Goal: Task Accomplishment & Management: Use online tool/utility

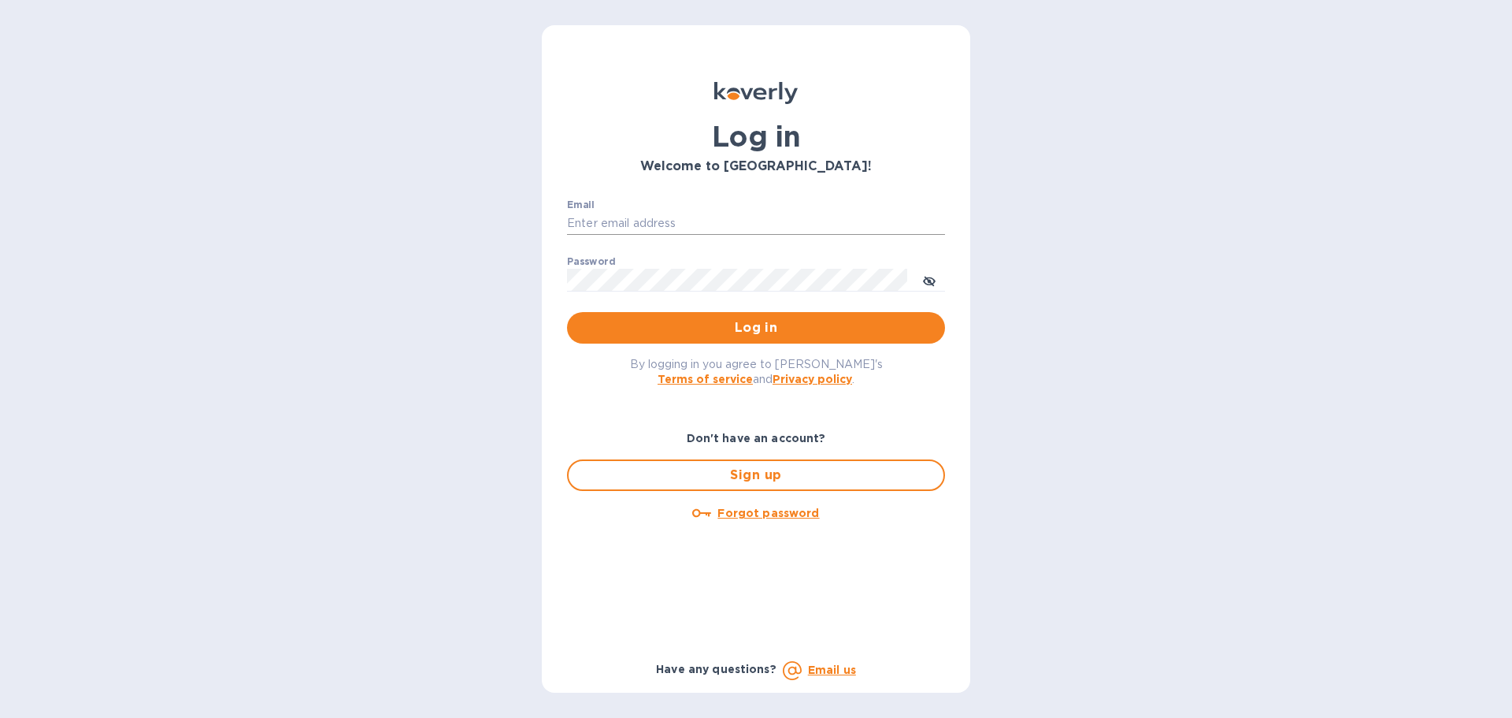
click at [593, 221] on input "Email" at bounding box center [756, 224] width 378 height 24
type input "darik@1sources.com"
click at [567, 312] on button "Log in" at bounding box center [756, 328] width 378 height 32
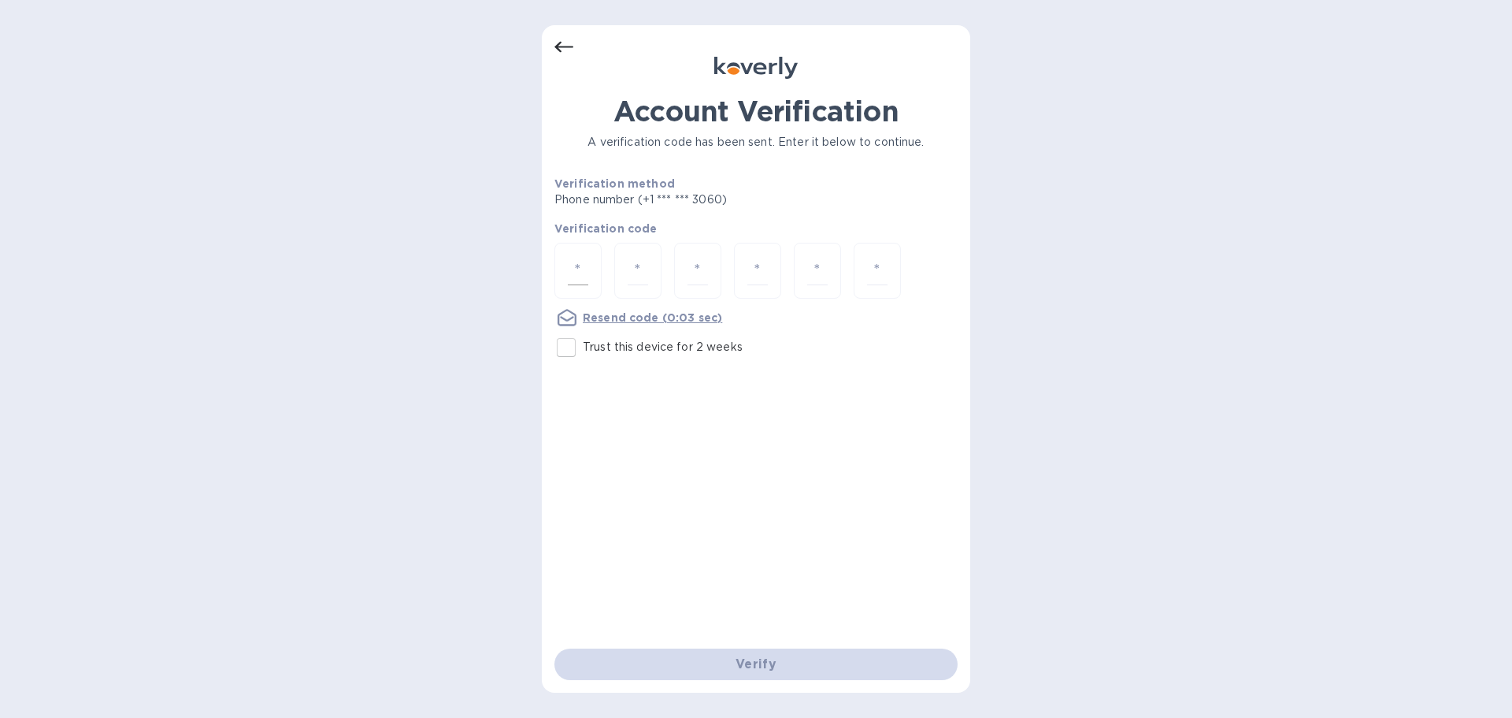
click at [587, 268] on input "number" at bounding box center [578, 270] width 20 height 29
type input "9"
type input "2"
type input "4"
type input "0"
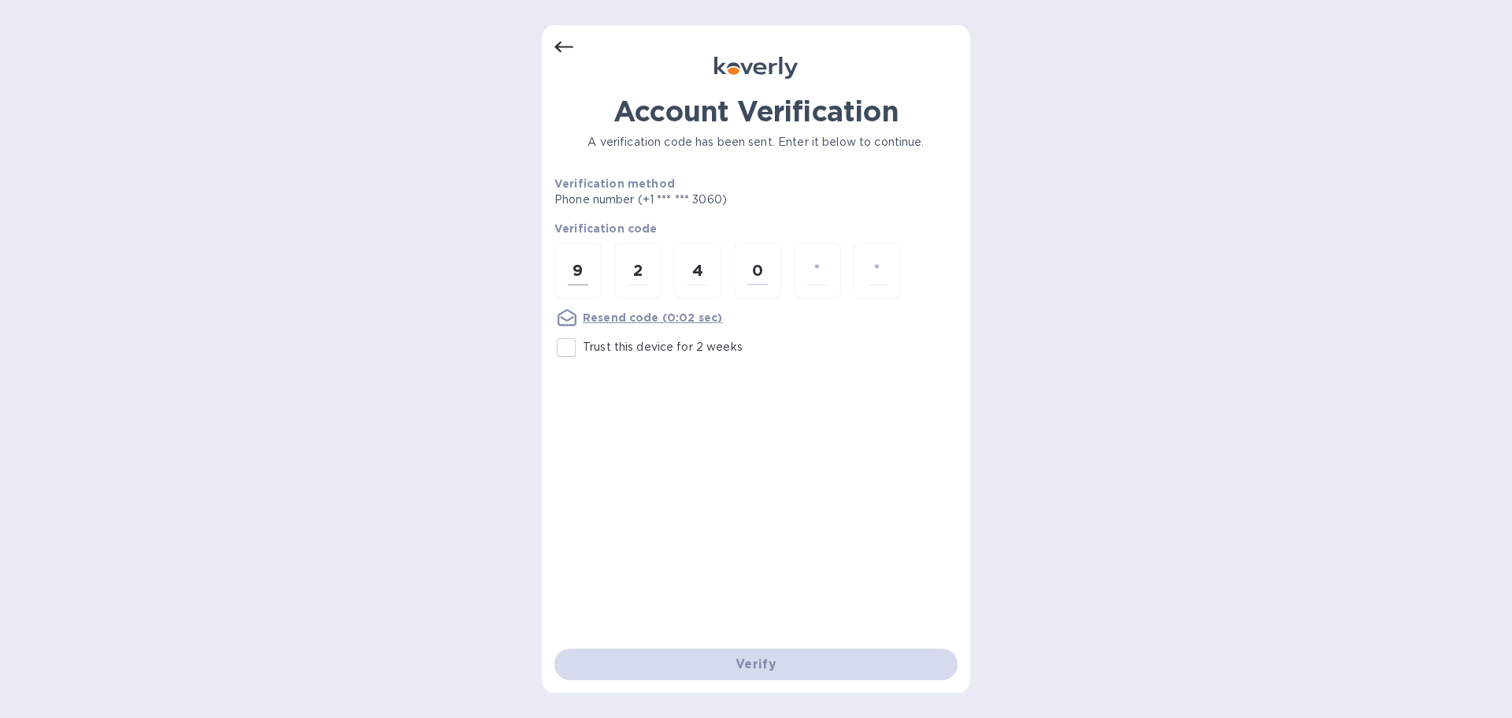
type input "8"
type input "5"
